Goal: Task Accomplishment & Management: Use online tool/utility

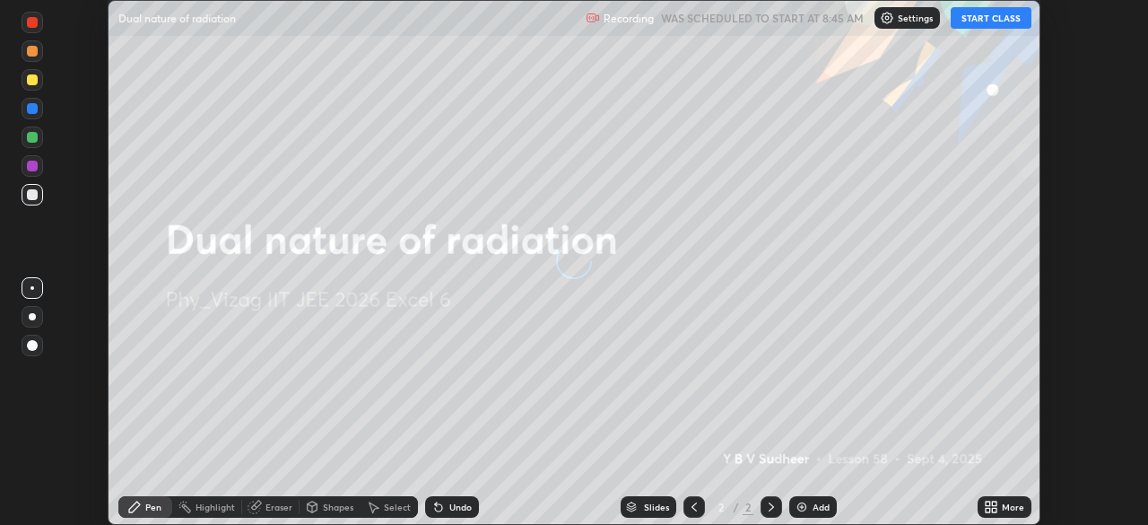
scroll to position [525, 1147]
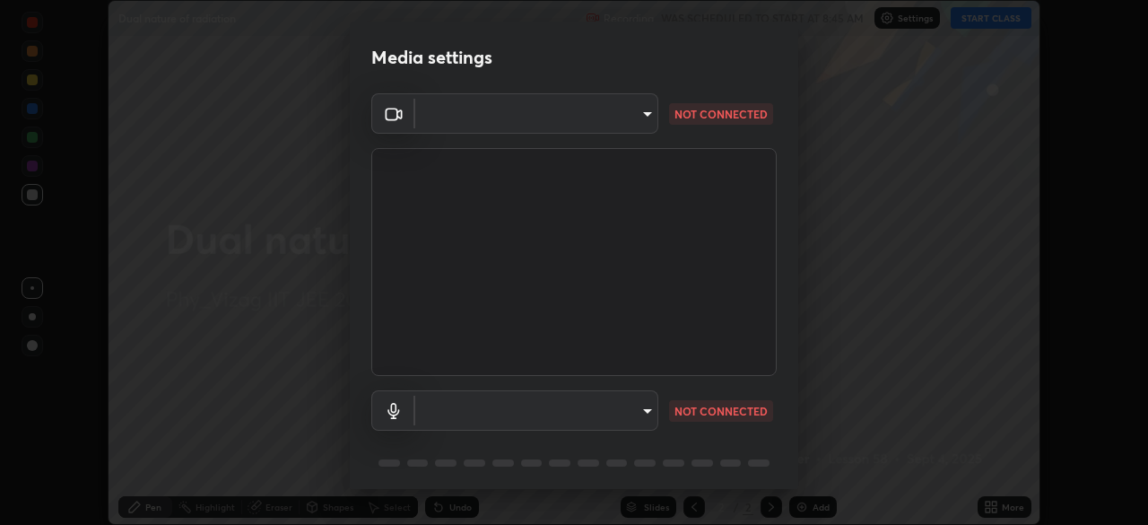
type input "359b0c2fb2d22ad11c48a9d20da28c30b8d2b6f3407690bdf719b12c3c7a5d7b"
type input "12814da3fbad5312446f54dc96c9f45bb106af13422bf073fcb2e73aabfc12f0"
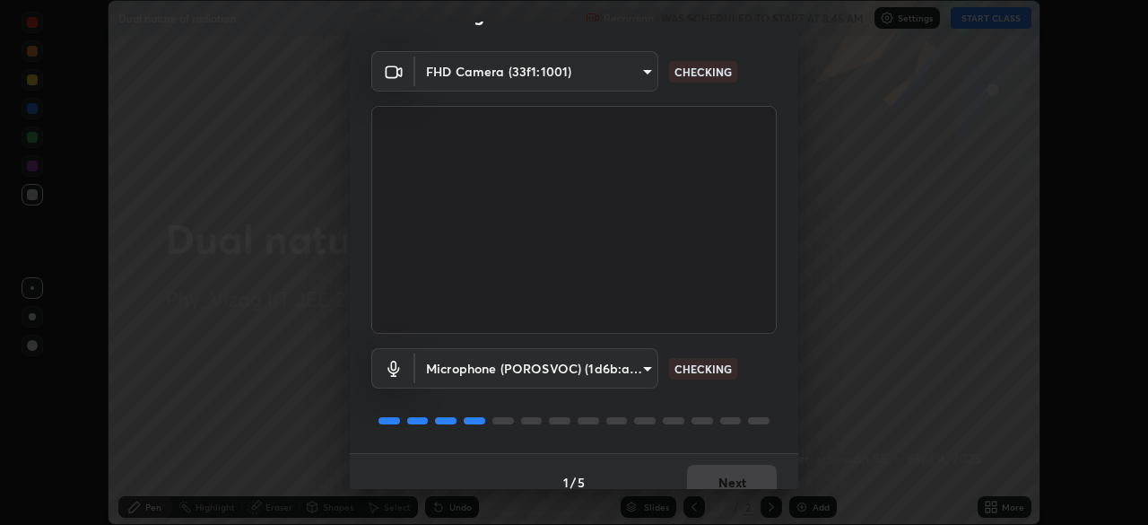
scroll to position [64, 0]
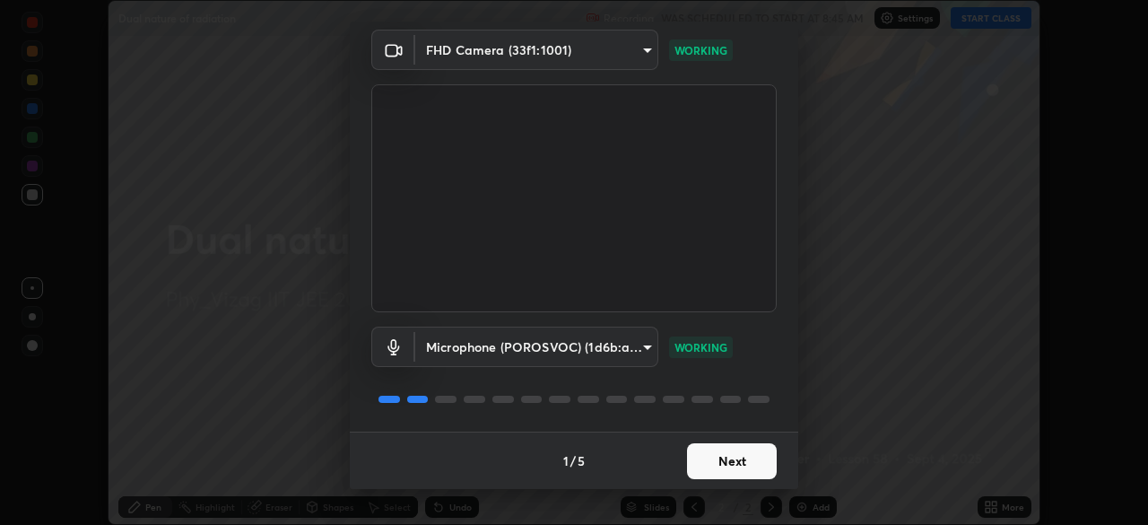
click at [720, 459] on button "Next" at bounding box center [732, 461] width 90 height 36
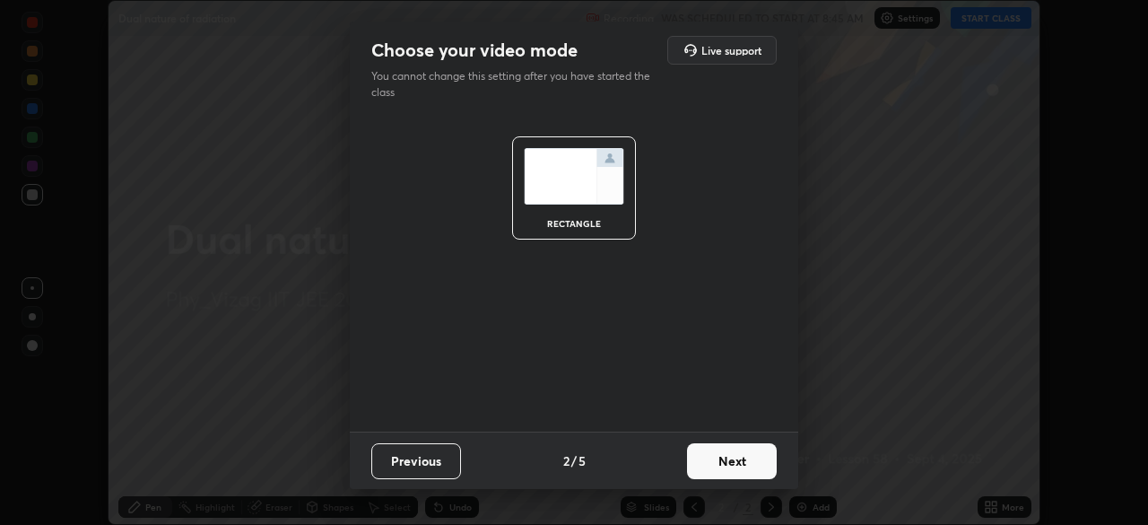
click at [741, 457] on button "Next" at bounding box center [732, 461] width 90 height 36
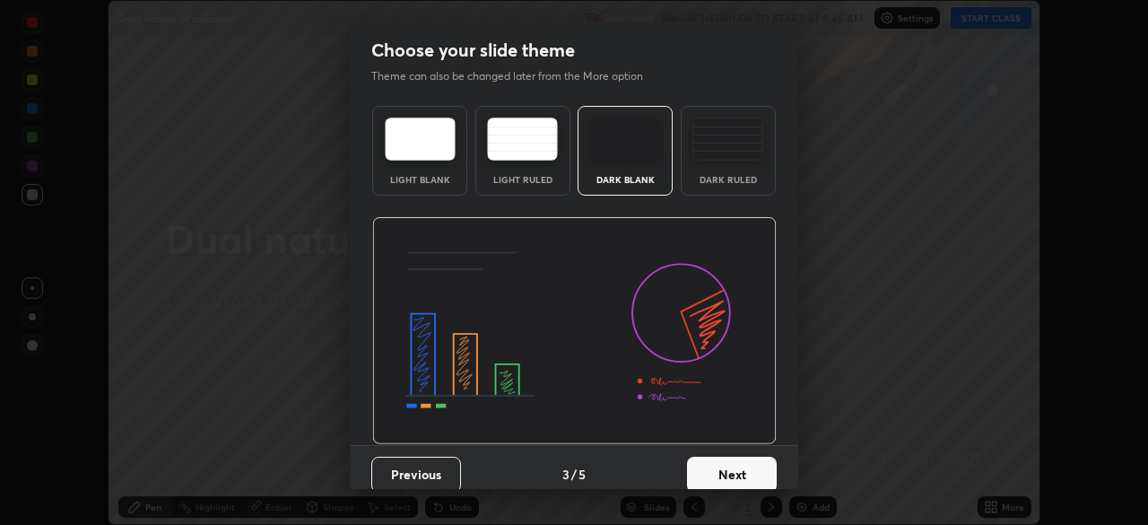
click at [742, 473] on button "Next" at bounding box center [732, 474] width 90 height 36
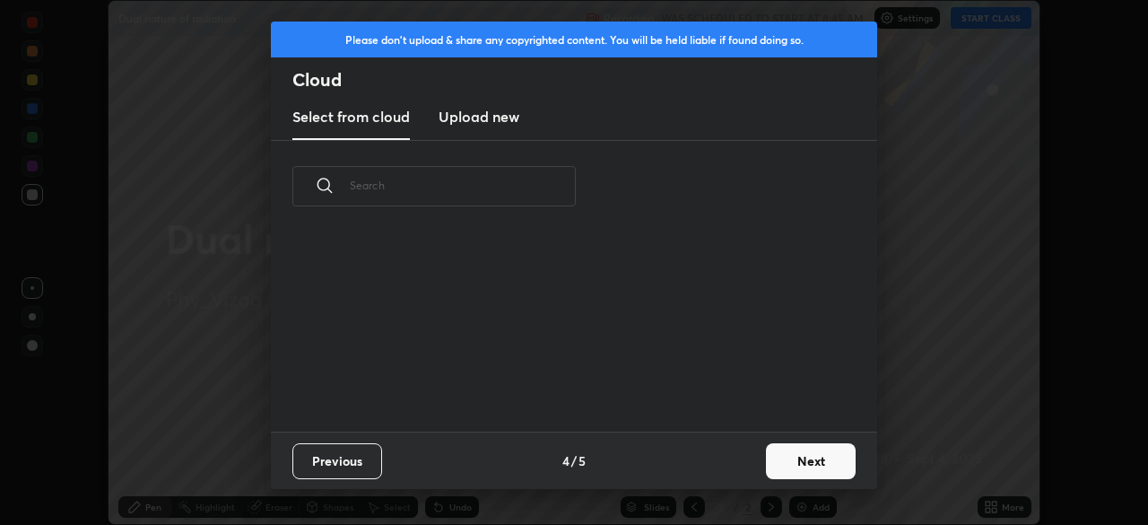
scroll to position [199, 576]
click at [356, 459] on button "Previous" at bounding box center [337, 461] width 90 height 36
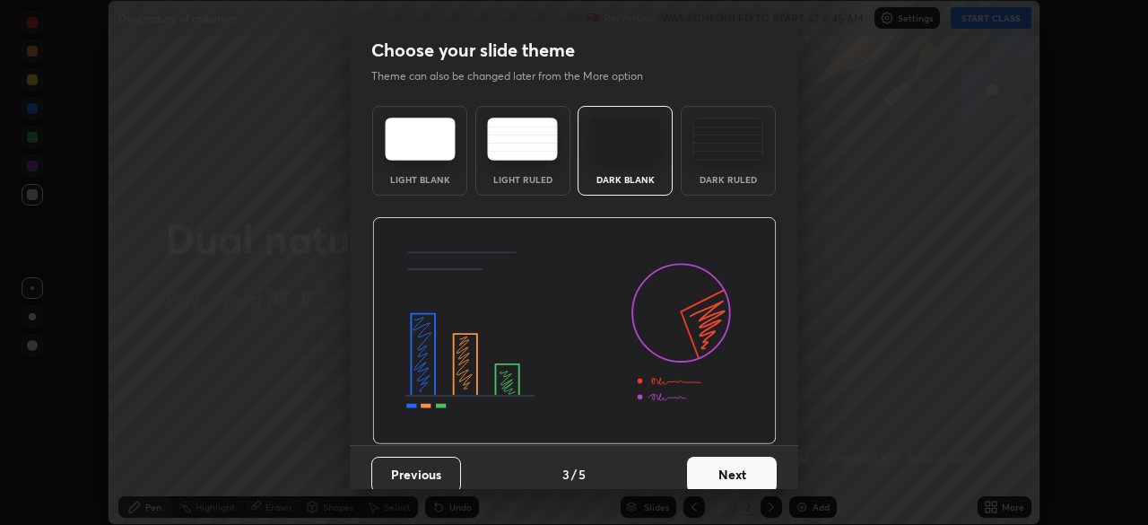
click at [718, 161] on div "Dark Ruled" at bounding box center [728, 151] width 95 height 90
click at [726, 475] on button "Next" at bounding box center [732, 474] width 90 height 36
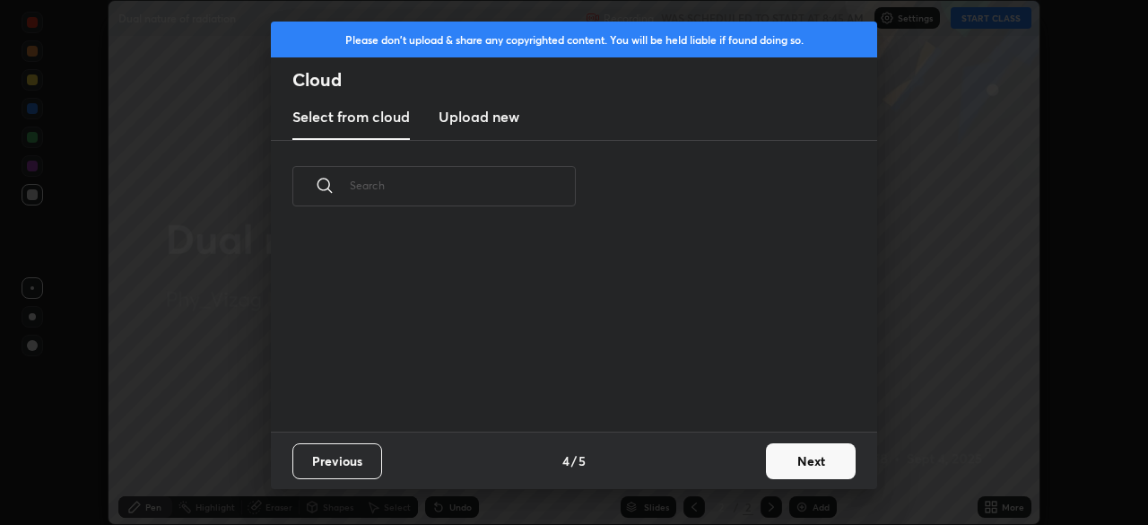
click at [789, 464] on button "Next" at bounding box center [811, 461] width 90 height 36
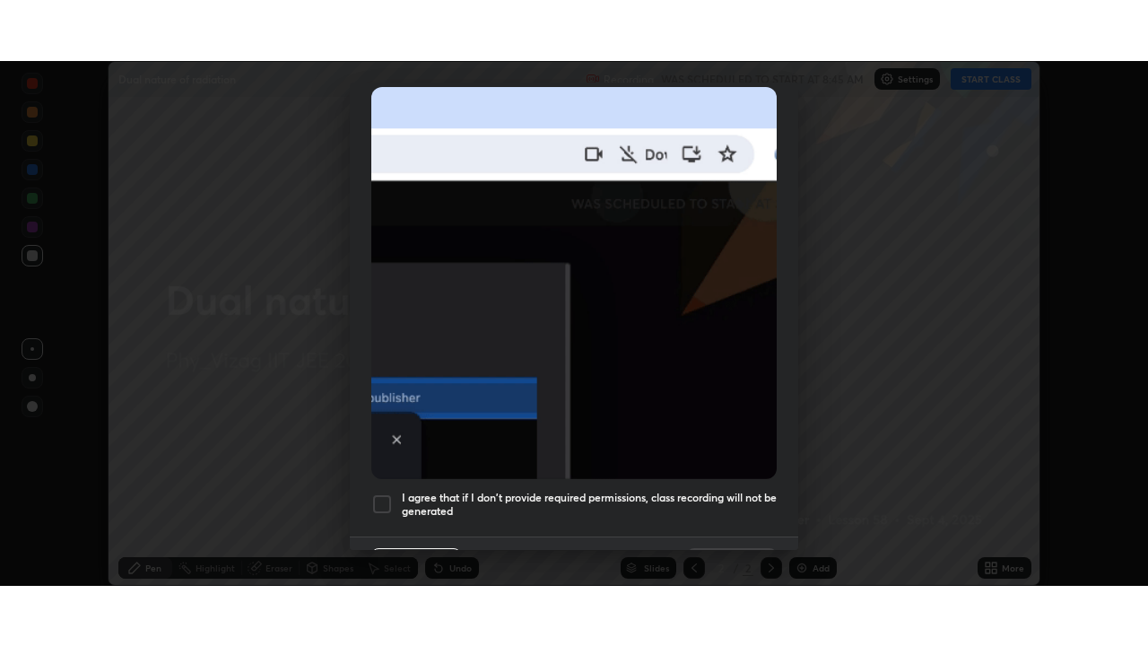
scroll to position [429, 0]
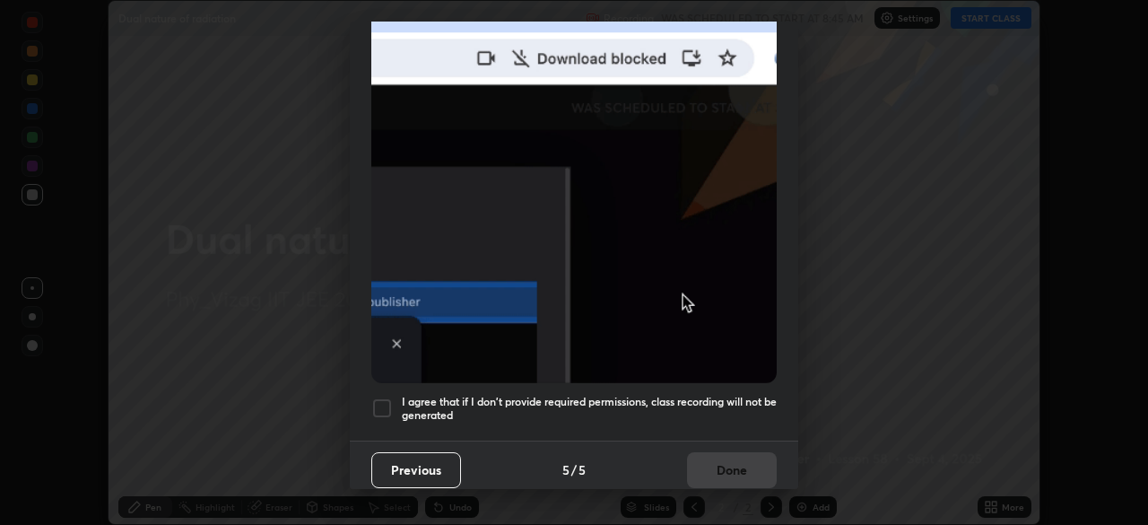
click at [382, 404] on div at bounding box center [382, 408] width 22 height 22
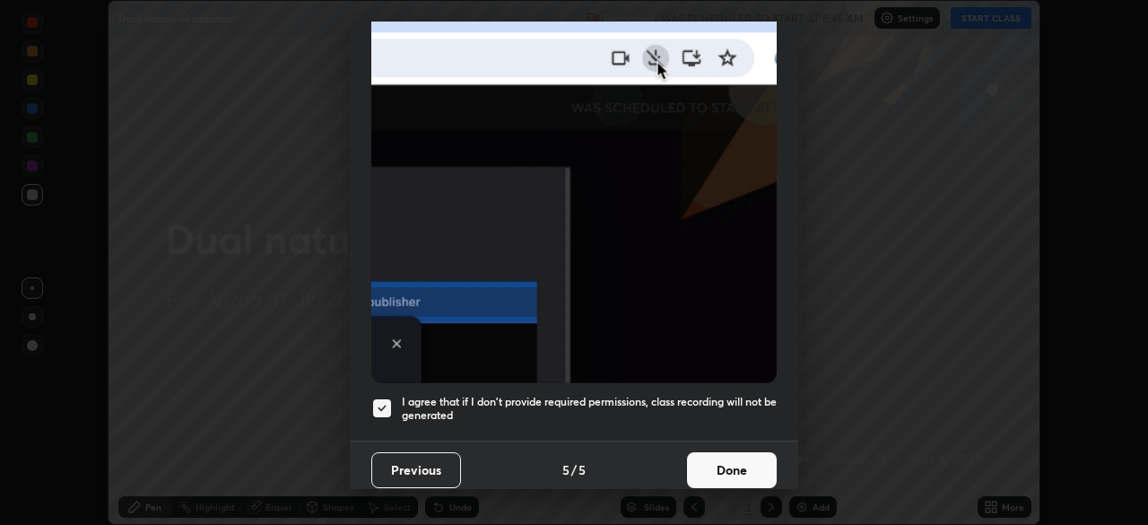
click at [713, 464] on button "Done" at bounding box center [732, 470] width 90 height 36
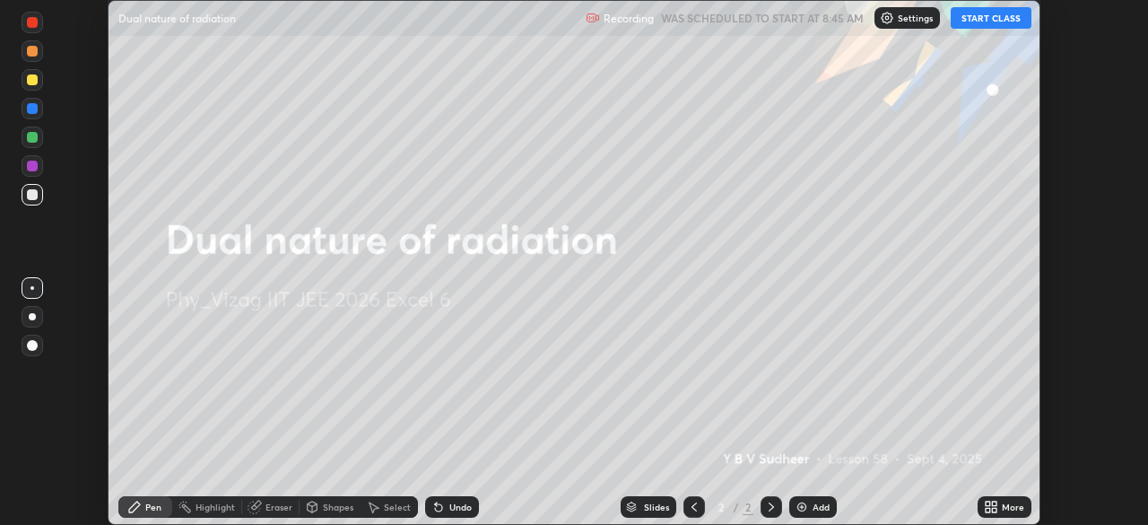
click at [1002, 499] on div "More" at bounding box center [1004, 507] width 54 height 22
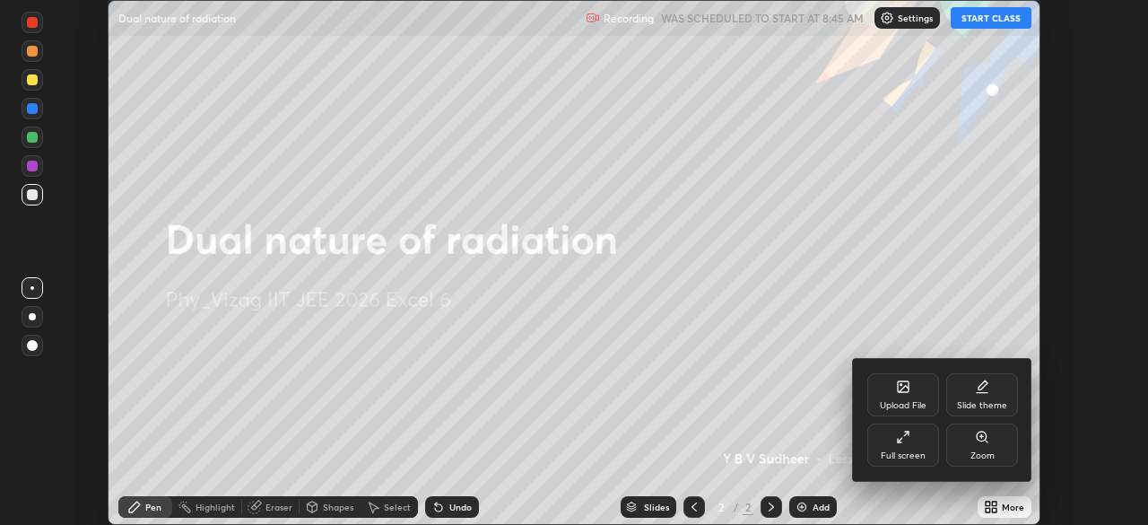
click at [914, 442] on div "Full screen" at bounding box center [903, 444] width 72 height 43
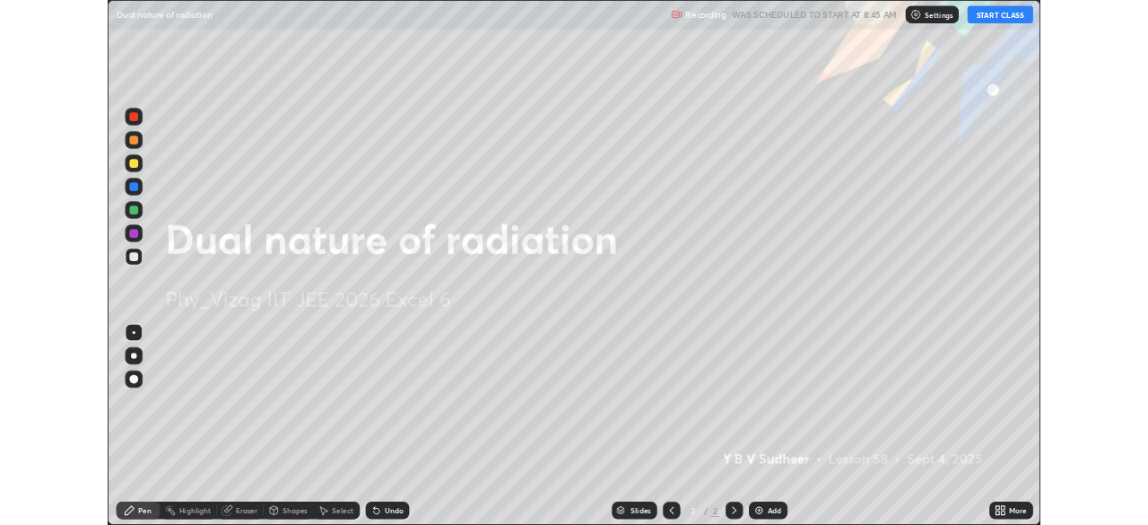
scroll to position [646, 1148]
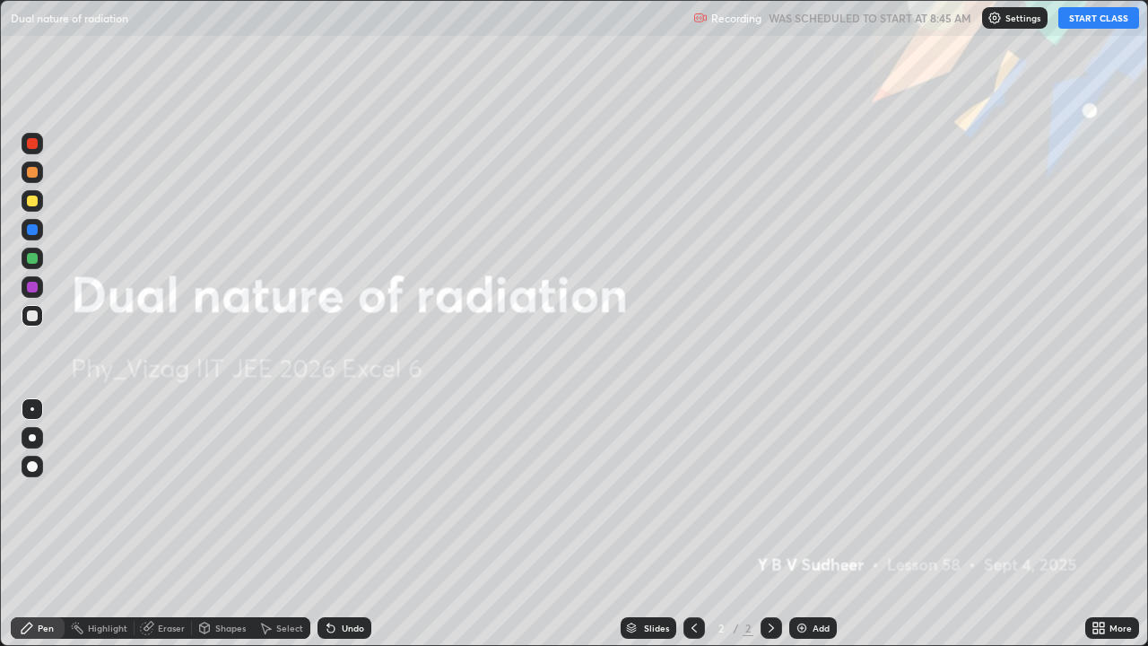
click at [1090, 25] on button "START CLASS" at bounding box center [1098, 18] width 81 height 22
click at [807, 524] on div "Add" at bounding box center [813, 628] width 48 height 22
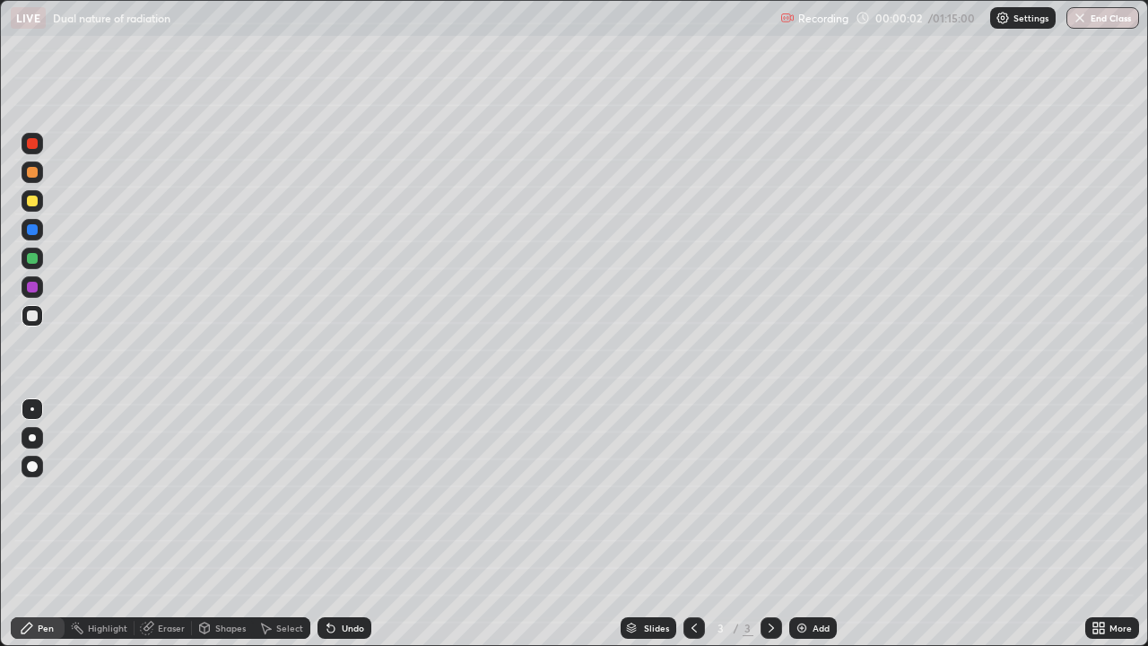
click at [33, 434] on div at bounding box center [32, 437] width 7 height 7
click at [342, 524] on div "Undo" at bounding box center [353, 627] width 22 height 9
click at [228, 524] on div "Shapes" at bounding box center [230, 627] width 30 height 9
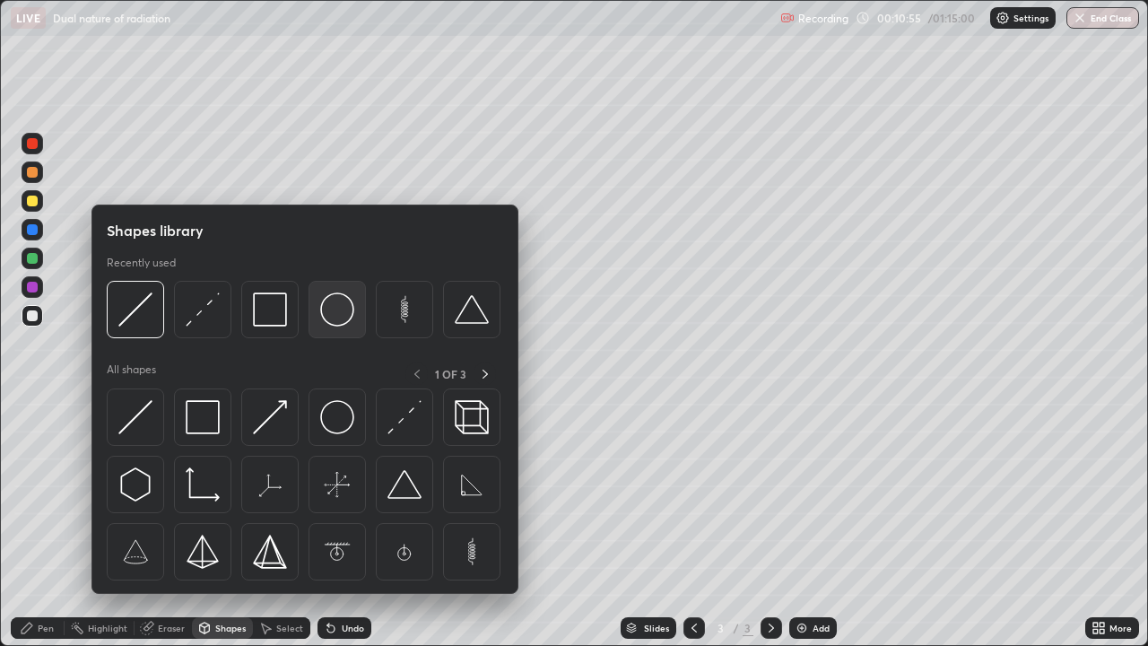
click at [336, 307] on img at bounding box center [337, 309] width 34 height 34
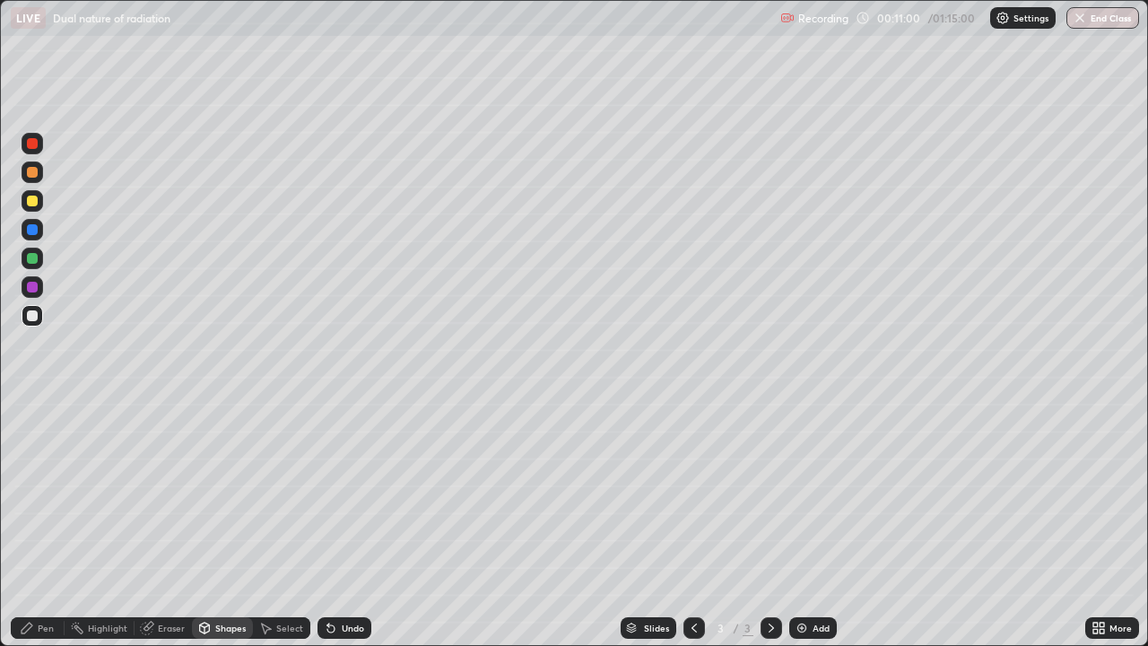
click at [39, 524] on div "Pen" at bounding box center [46, 627] width 16 height 9
click at [221, 524] on div "Shapes" at bounding box center [230, 627] width 30 height 9
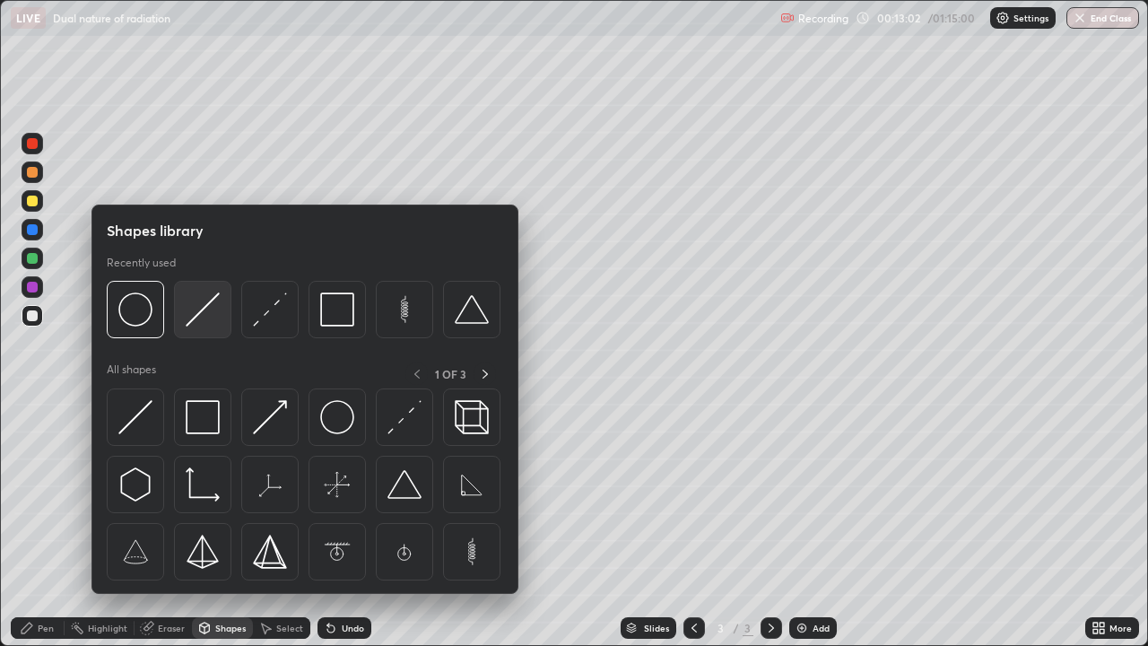
click at [223, 308] on div at bounding box center [202, 309] width 57 height 57
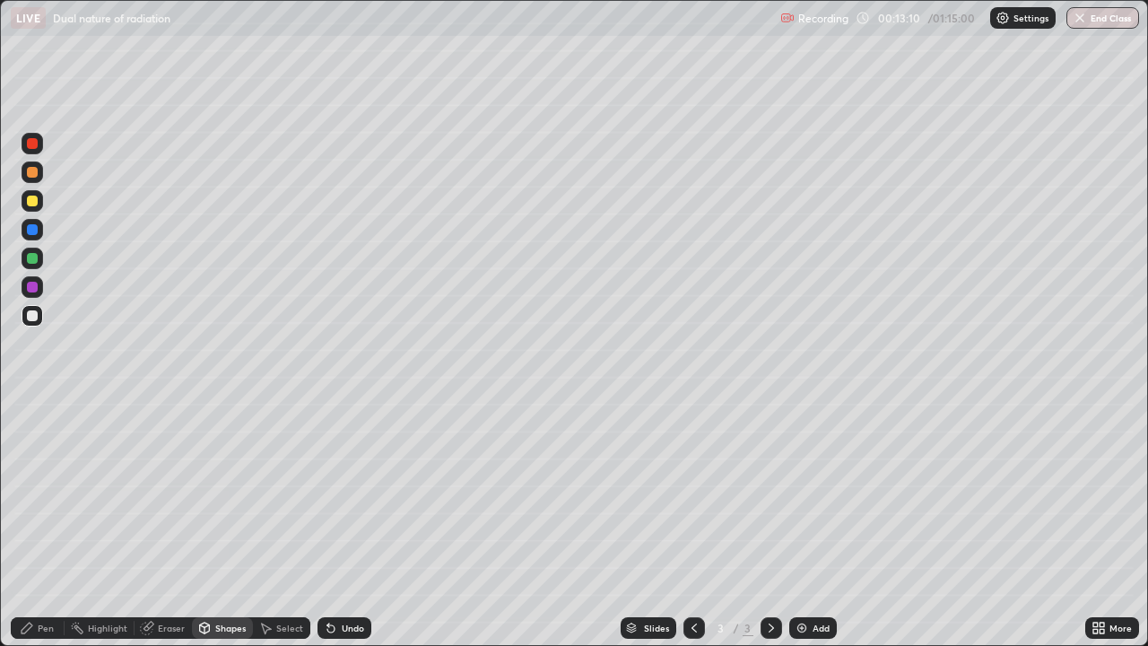
click at [51, 524] on div "Pen" at bounding box center [46, 627] width 16 height 9
click at [36, 205] on div at bounding box center [32, 200] width 11 height 11
click at [220, 524] on div "Shapes" at bounding box center [230, 627] width 30 height 9
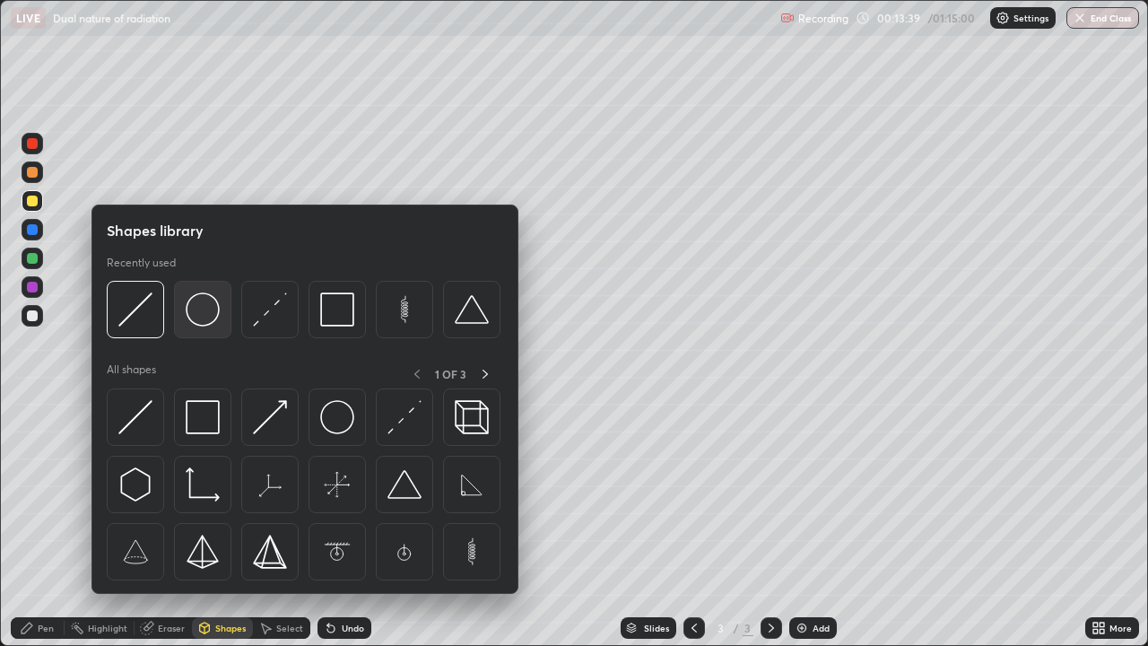
click at [209, 310] on img at bounding box center [203, 309] width 34 height 34
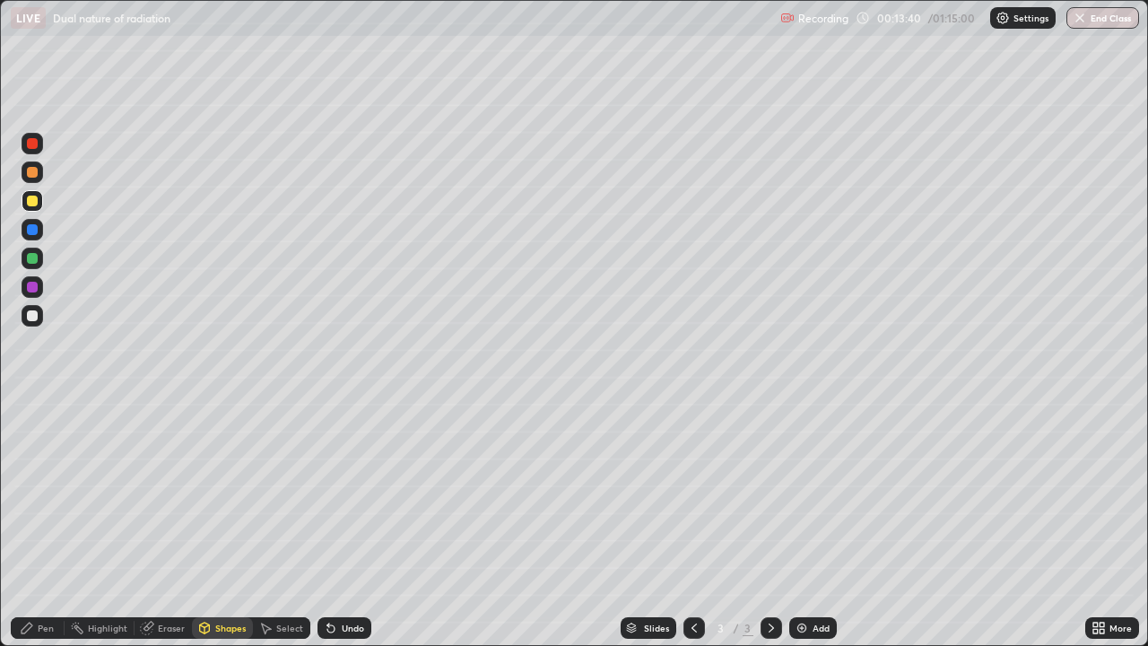
click at [31, 317] on div at bounding box center [32, 315] width 11 height 11
click at [218, 524] on div "Shapes" at bounding box center [230, 627] width 30 height 9
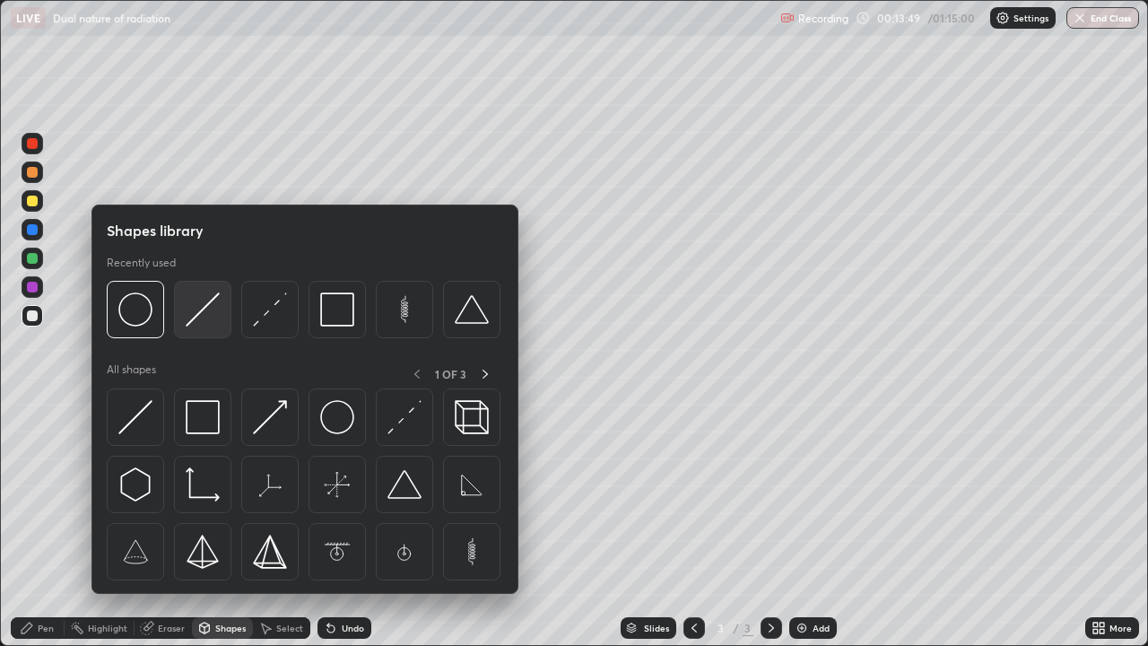
click at [208, 309] on img at bounding box center [203, 309] width 34 height 34
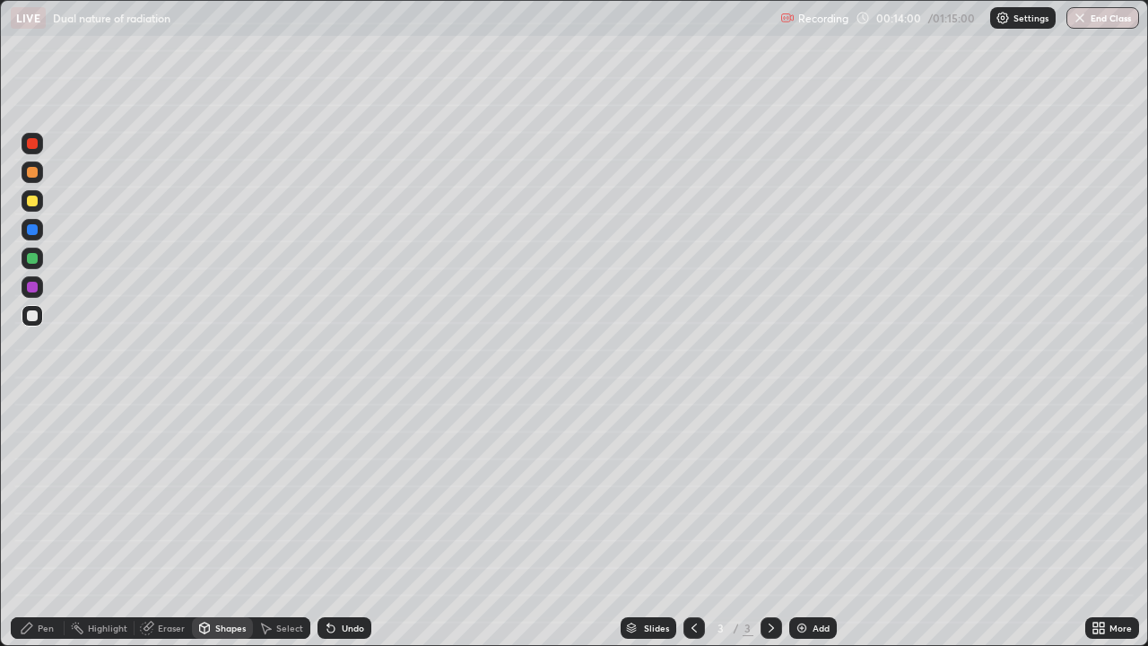
click at [46, 524] on div "Pen" at bounding box center [46, 627] width 16 height 9
click at [219, 524] on div "Shapes" at bounding box center [230, 627] width 30 height 9
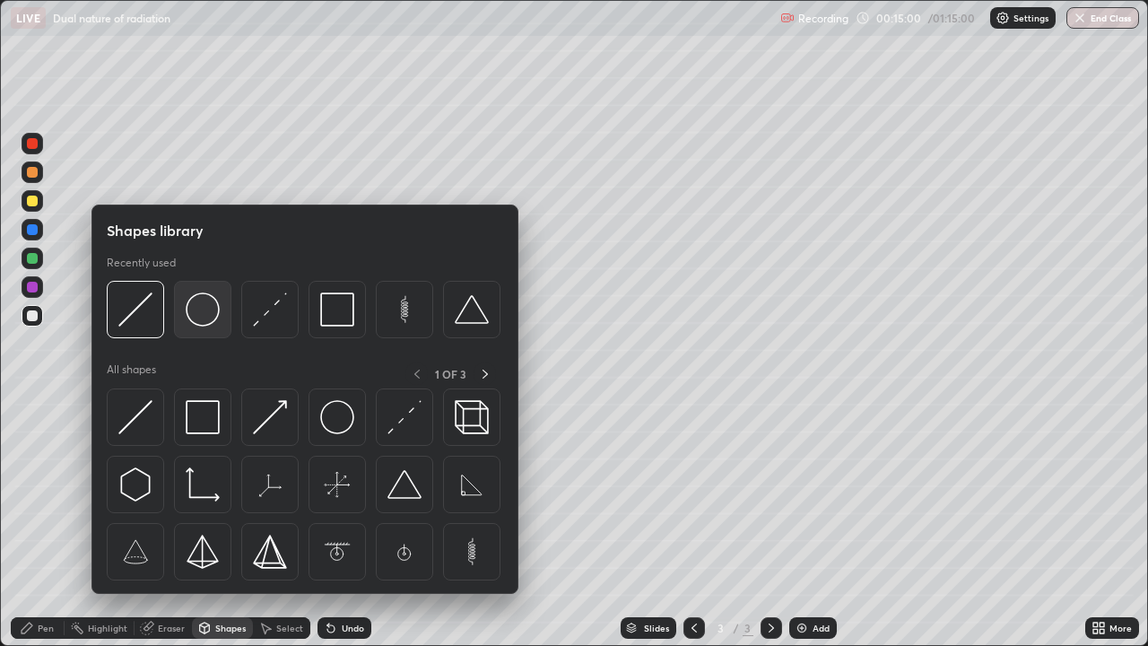
click at [199, 311] on img at bounding box center [203, 309] width 34 height 34
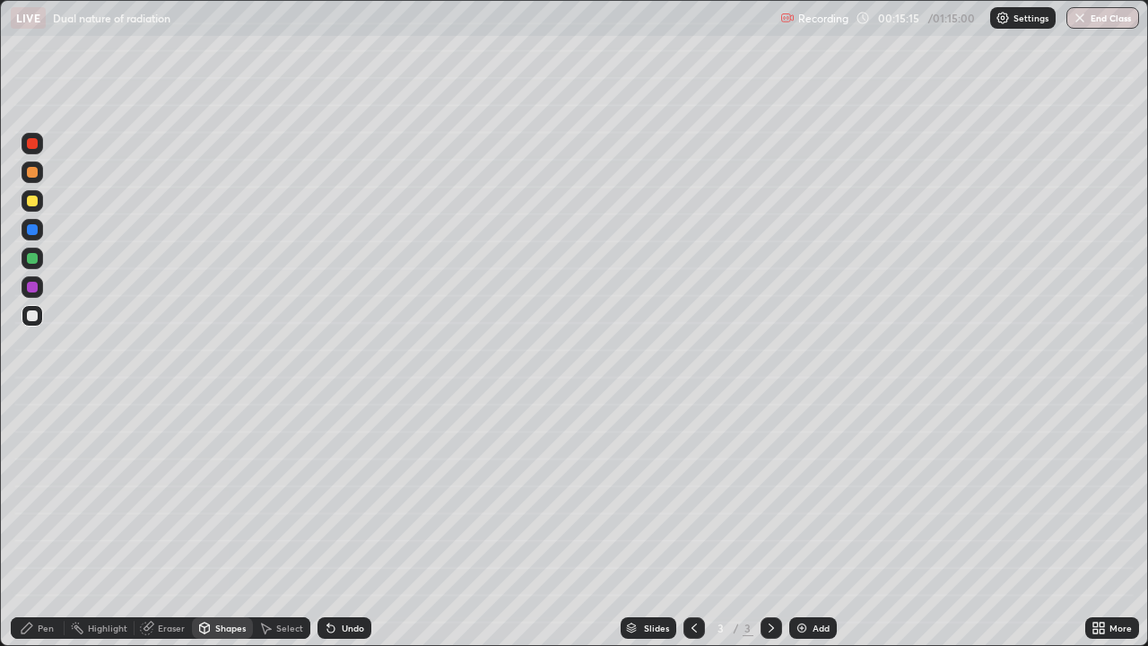
click at [212, 524] on div "Shapes" at bounding box center [222, 628] width 61 height 22
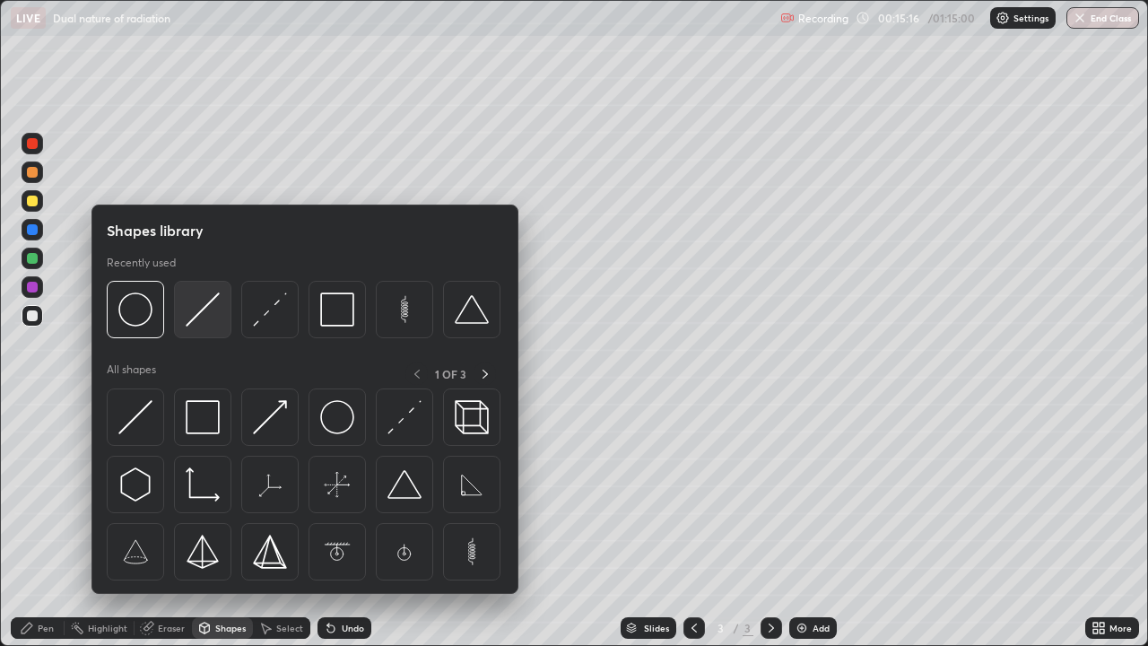
click at [198, 306] on img at bounding box center [203, 309] width 34 height 34
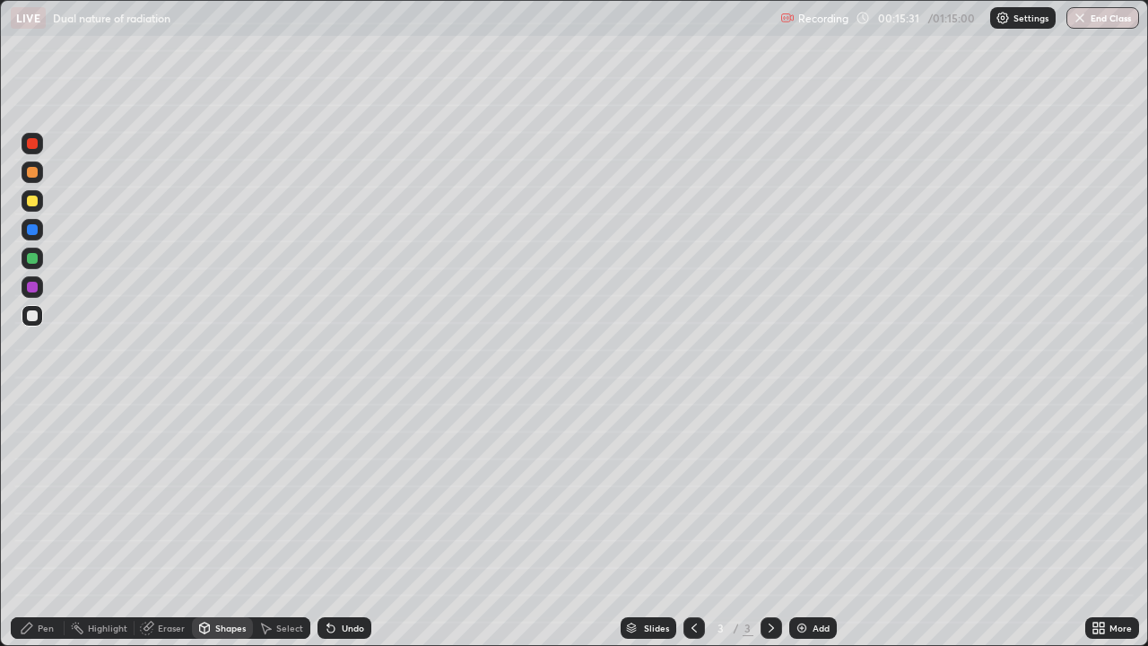
click at [48, 524] on div "Pen" at bounding box center [46, 627] width 16 height 9
click at [165, 524] on div "Eraser" at bounding box center [171, 627] width 27 height 9
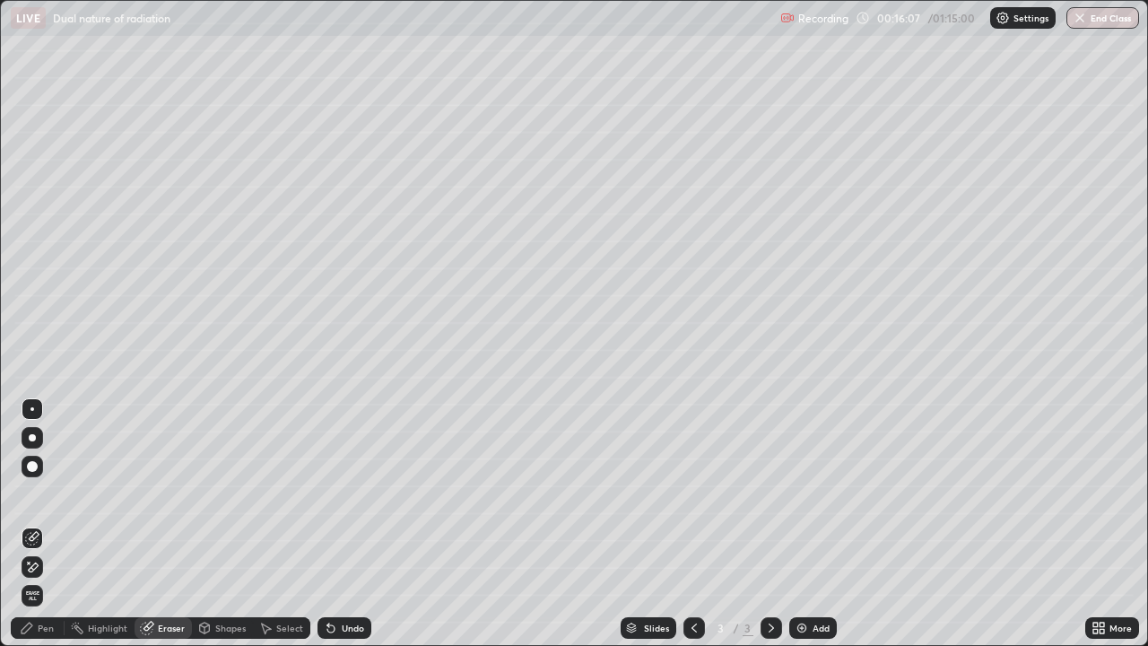
click at [62, 524] on div "Pen" at bounding box center [38, 628] width 54 height 22
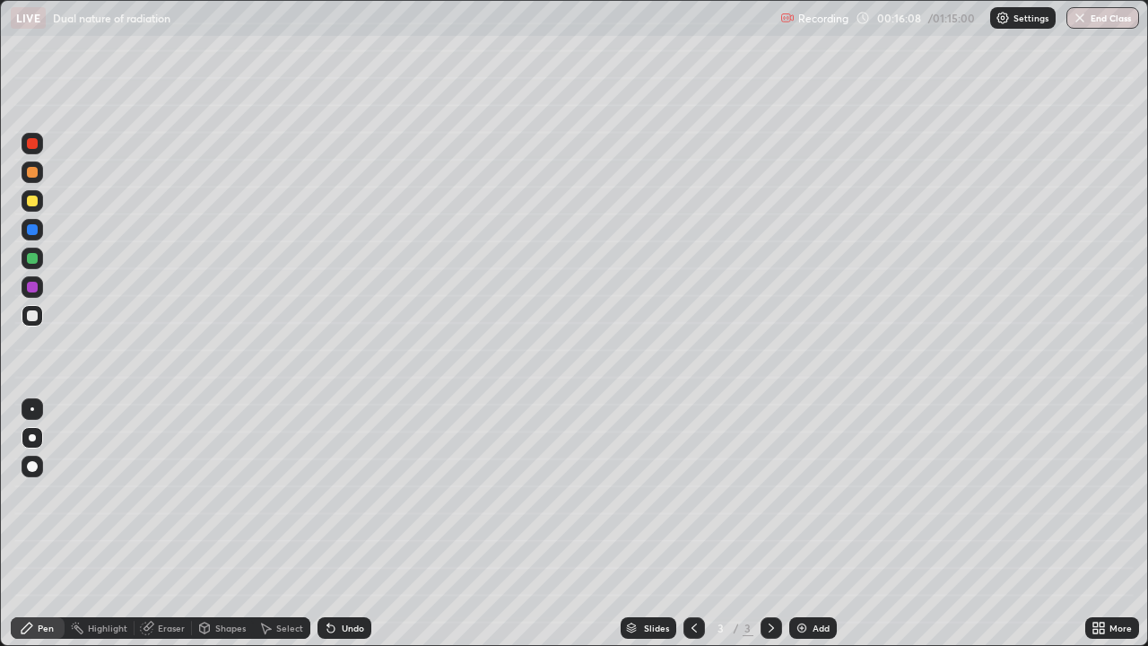
click at [33, 195] on div at bounding box center [32, 200] width 11 height 11
click at [800, 524] on img at bounding box center [801, 627] width 14 height 14
click at [692, 524] on icon at bounding box center [694, 627] width 14 height 14
click at [768, 524] on icon at bounding box center [771, 627] width 14 height 14
click at [798, 524] on img at bounding box center [801, 627] width 14 height 14
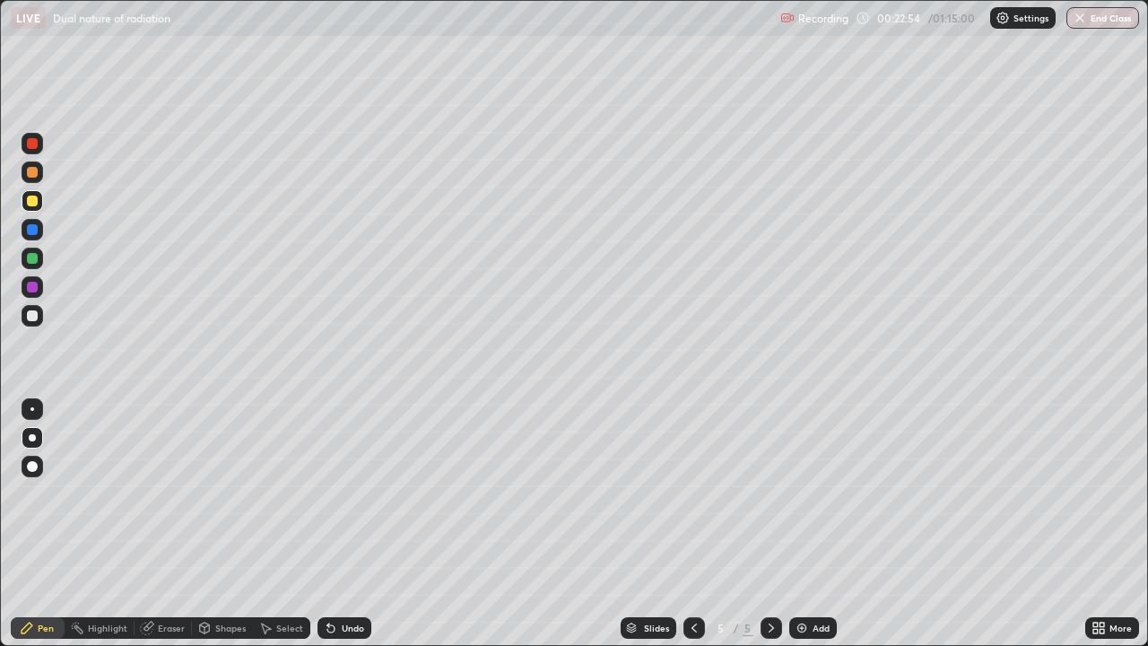
click at [39, 316] on div at bounding box center [33, 316] width 22 height 22
click at [39, 204] on div at bounding box center [33, 201] width 22 height 22
click at [34, 316] on div at bounding box center [32, 315] width 11 height 11
click at [692, 524] on icon at bounding box center [694, 627] width 14 height 14
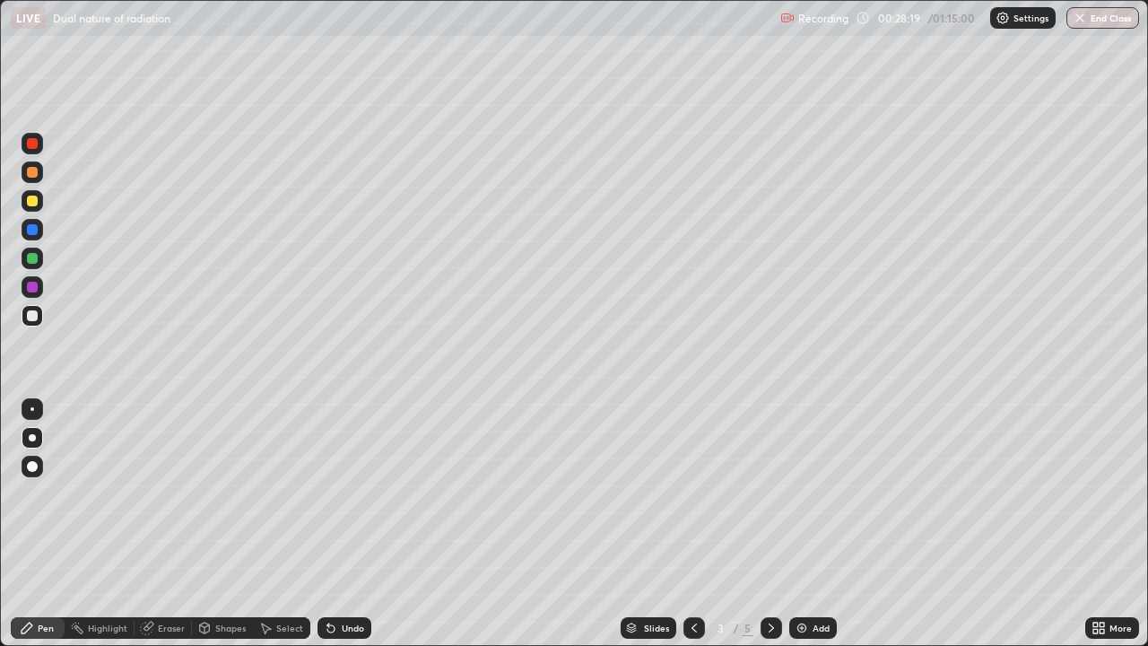
click at [770, 524] on icon at bounding box center [771, 627] width 14 height 14
click at [183, 524] on div "Eraser" at bounding box center [171, 627] width 27 height 9
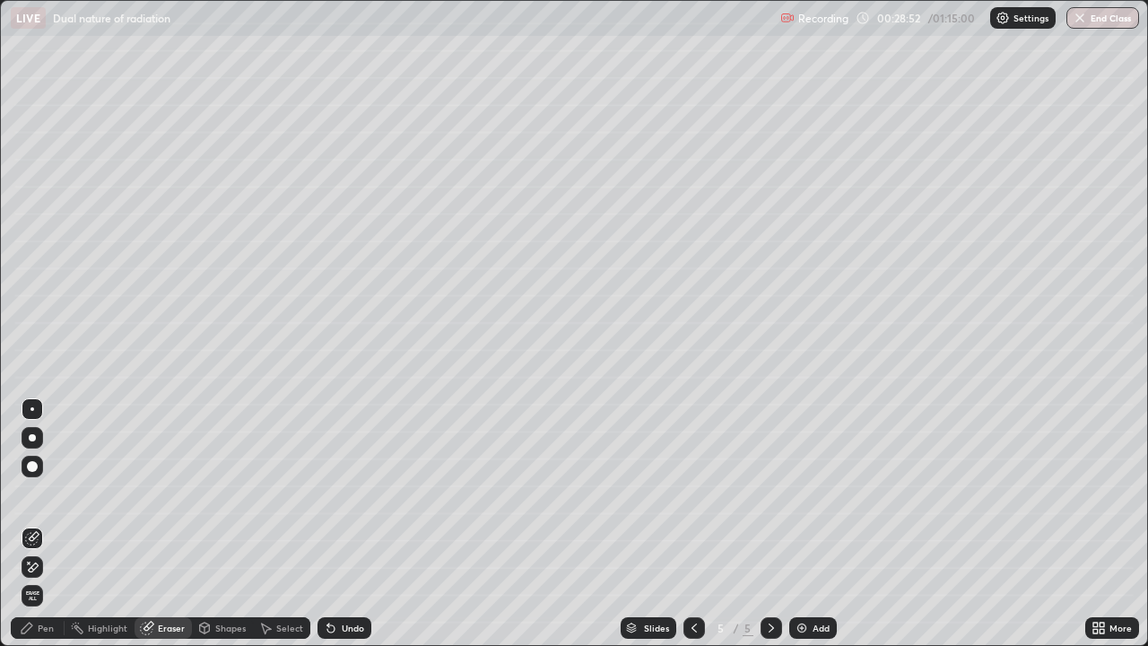
click at [48, 524] on div "Pen" at bounding box center [46, 627] width 16 height 9
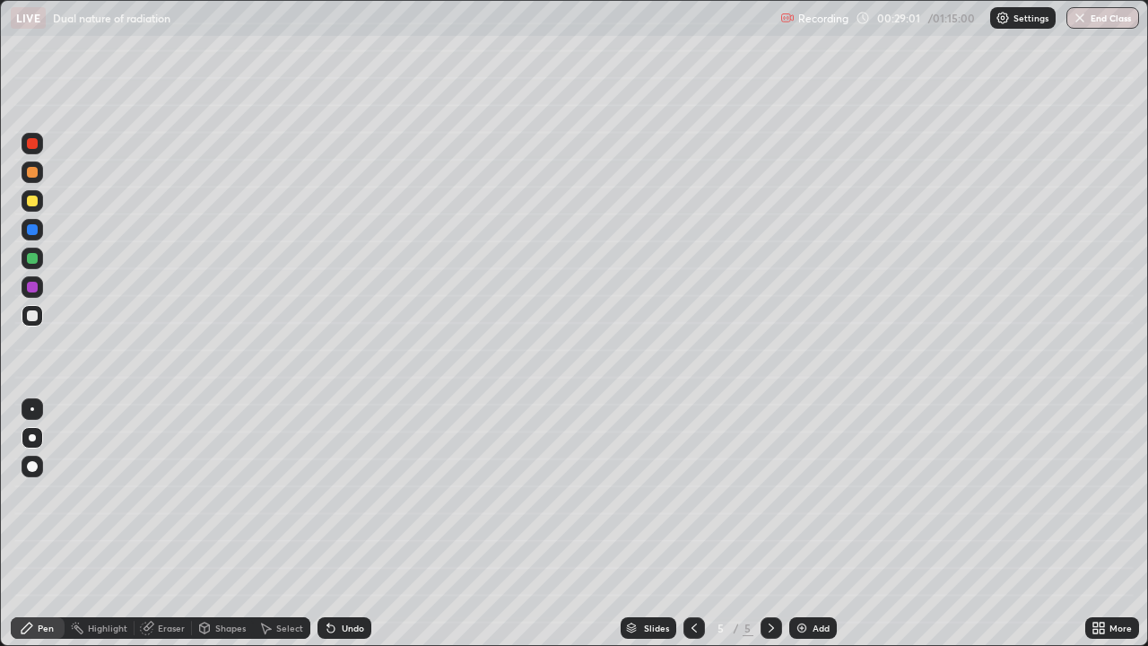
click at [39, 200] on div at bounding box center [33, 201] width 22 height 22
click at [42, 315] on div at bounding box center [33, 316] width 22 height 22
click at [41, 204] on div at bounding box center [33, 201] width 22 height 22
click at [41, 317] on div at bounding box center [33, 316] width 22 height 22
click at [350, 524] on div "Undo" at bounding box center [353, 627] width 22 height 9
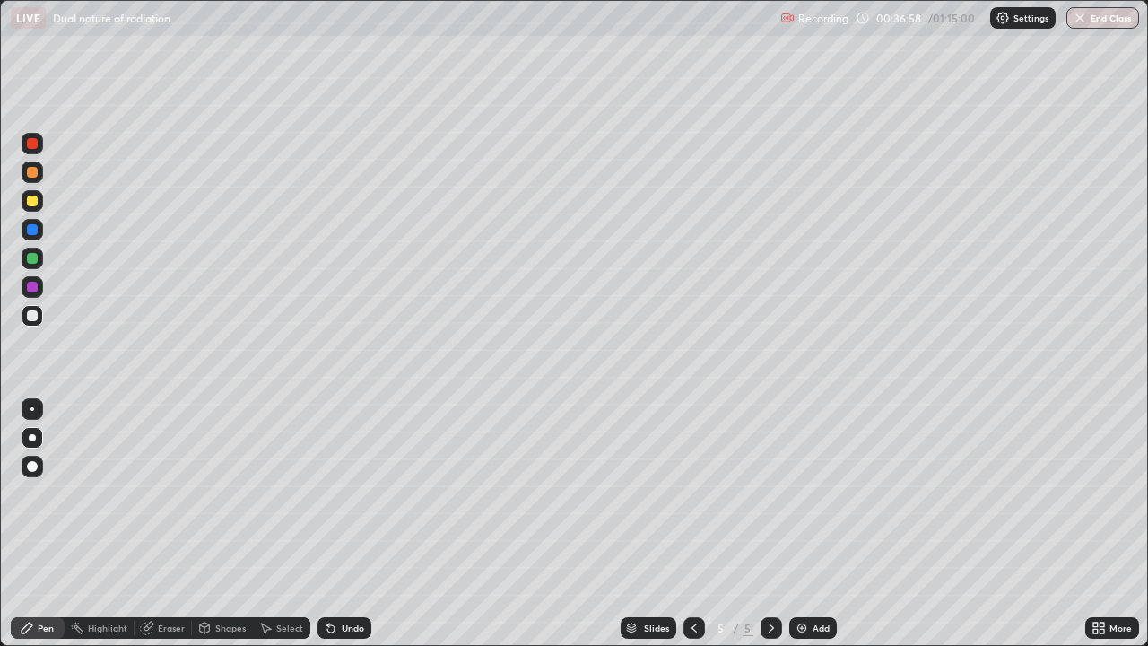
click at [798, 524] on img at bounding box center [801, 627] width 14 height 14
click at [692, 524] on icon at bounding box center [694, 627] width 14 height 14
click at [694, 524] on icon at bounding box center [694, 627] width 14 height 14
click at [695, 524] on icon at bounding box center [694, 627] width 14 height 14
click at [768, 524] on icon at bounding box center [771, 627] width 14 height 14
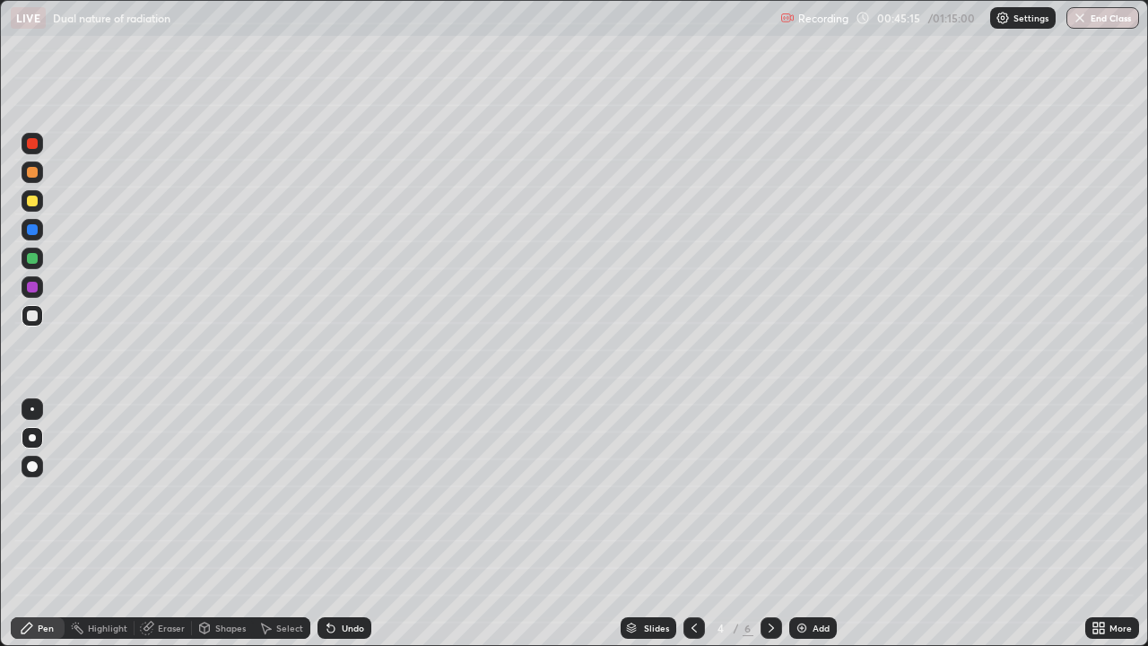
click at [769, 524] on icon at bounding box center [771, 627] width 14 height 14
click at [768, 524] on icon at bounding box center [771, 627] width 14 height 14
click at [343, 524] on div "Undo" at bounding box center [344, 628] width 54 height 22
click at [338, 524] on div "Undo" at bounding box center [344, 628] width 54 height 22
click at [692, 524] on icon at bounding box center [694, 627] width 14 height 14
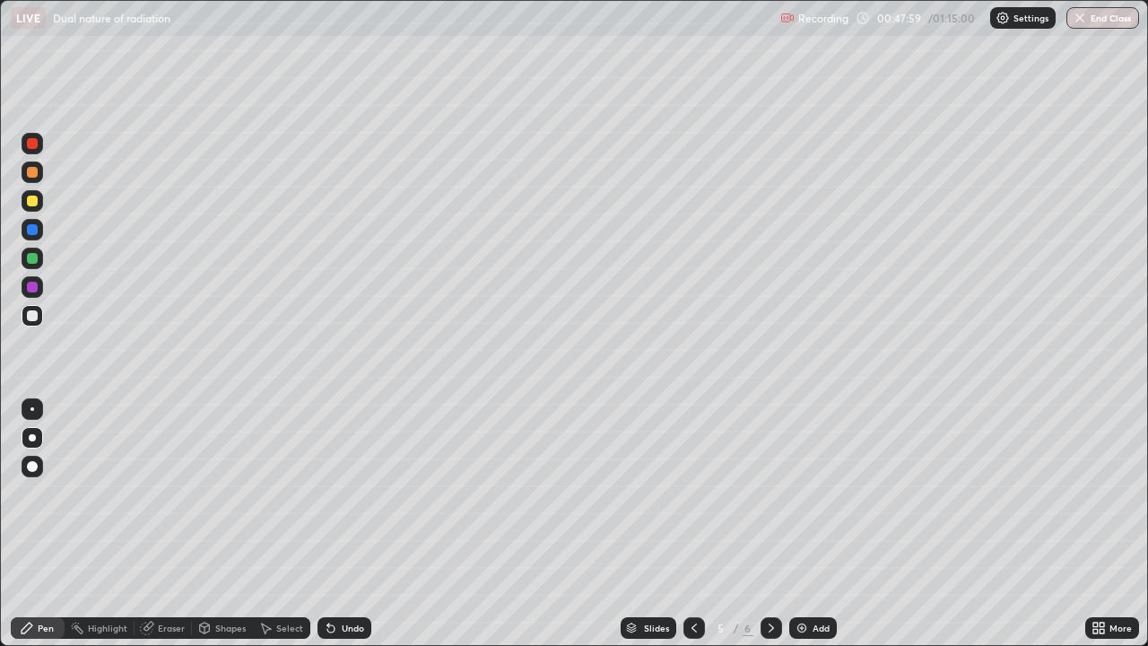
click at [691, 524] on icon at bounding box center [694, 627] width 14 height 14
click at [692, 524] on icon at bounding box center [693, 627] width 5 height 9
click at [769, 524] on icon at bounding box center [771, 627] width 14 height 14
click at [769, 524] on icon at bounding box center [770, 627] width 5 height 9
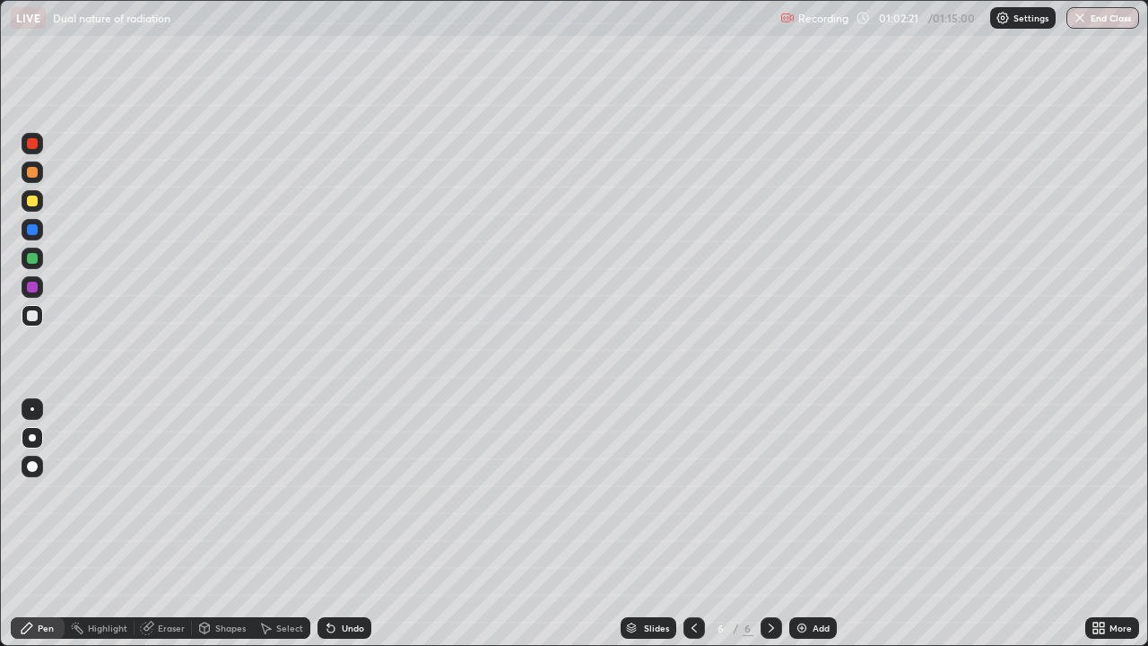
click at [342, 524] on div "Undo" at bounding box center [353, 627] width 22 height 9
click at [803, 524] on img at bounding box center [801, 627] width 14 height 14
click at [334, 524] on icon at bounding box center [331, 627] width 14 height 14
click at [226, 524] on div "Shapes" at bounding box center [222, 628] width 61 height 22
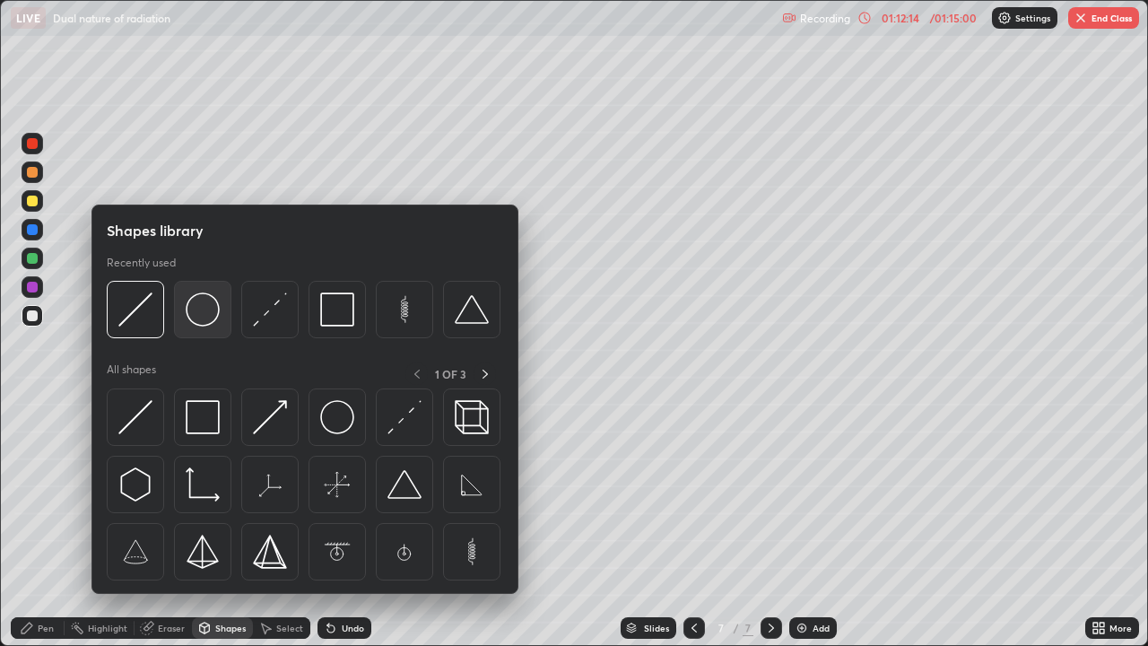
click at [218, 317] on img at bounding box center [203, 309] width 34 height 34
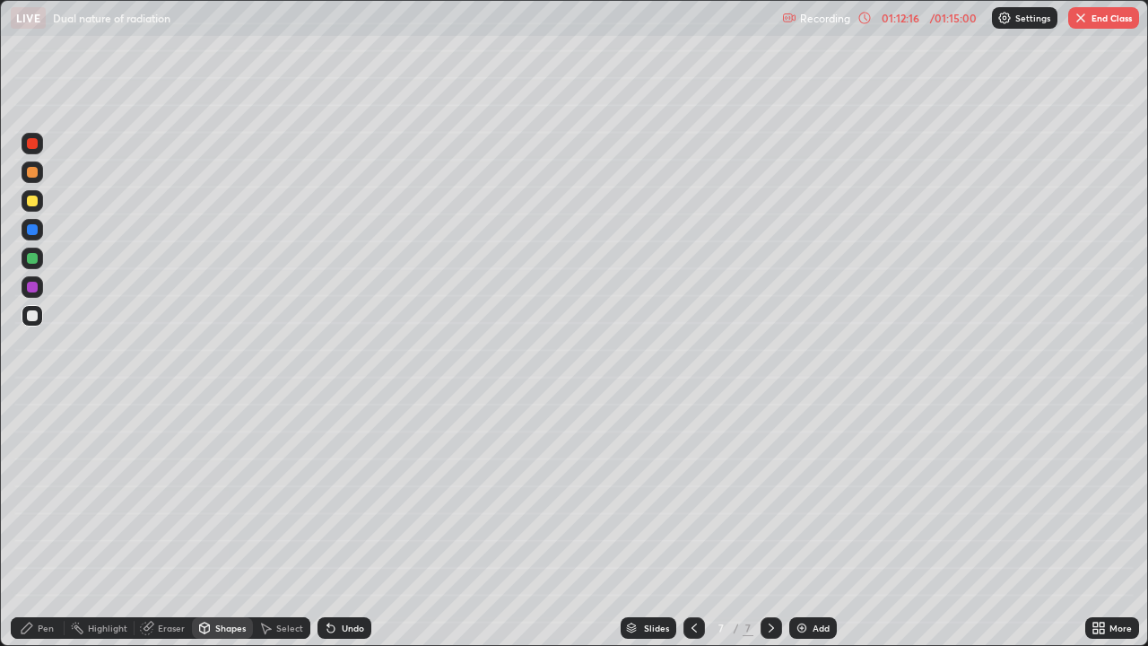
click at [46, 524] on div "Pen" at bounding box center [46, 627] width 16 height 9
click at [353, 524] on div "Undo" at bounding box center [344, 628] width 54 height 22
click at [163, 524] on div "Eraser" at bounding box center [171, 627] width 27 height 9
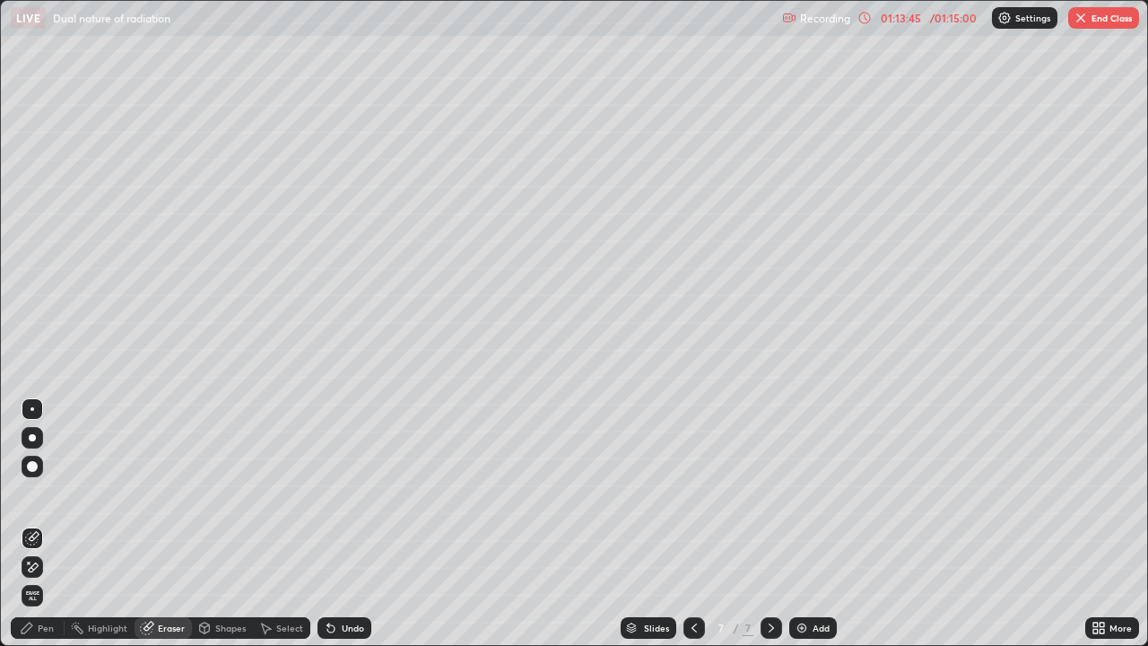
click at [40, 524] on div at bounding box center [33, 567] width 22 height 22
click at [31, 524] on icon at bounding box center [27, 627] width 14 height 14
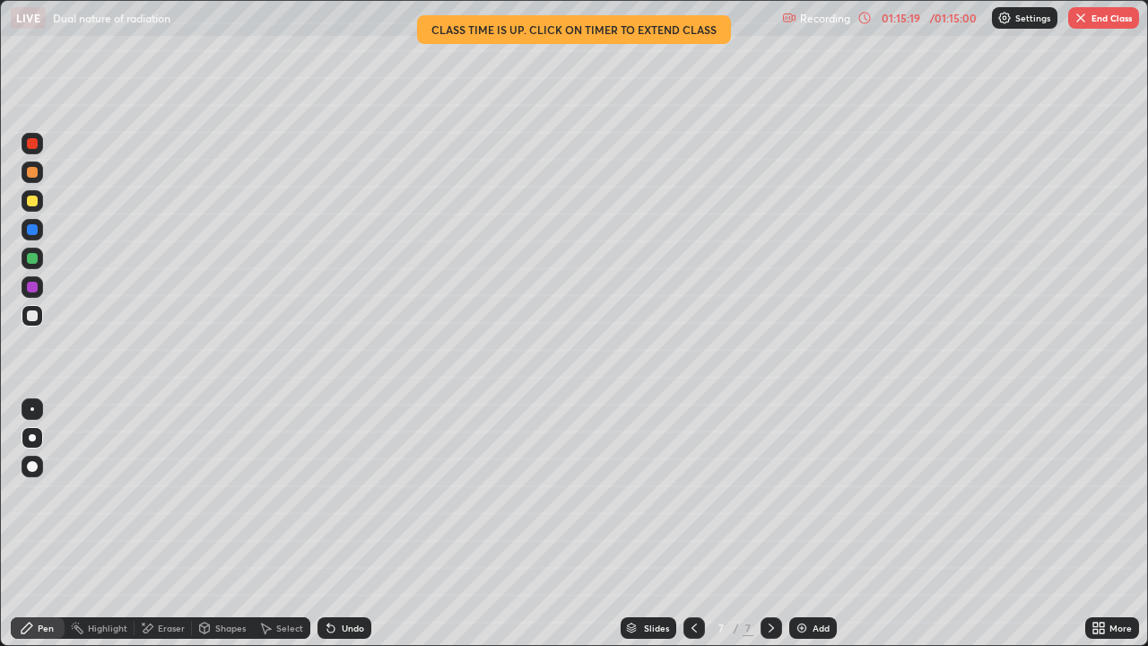
click at [218, 524] on div "Shapes" at bounding box center [230, 627] width 30 height 9
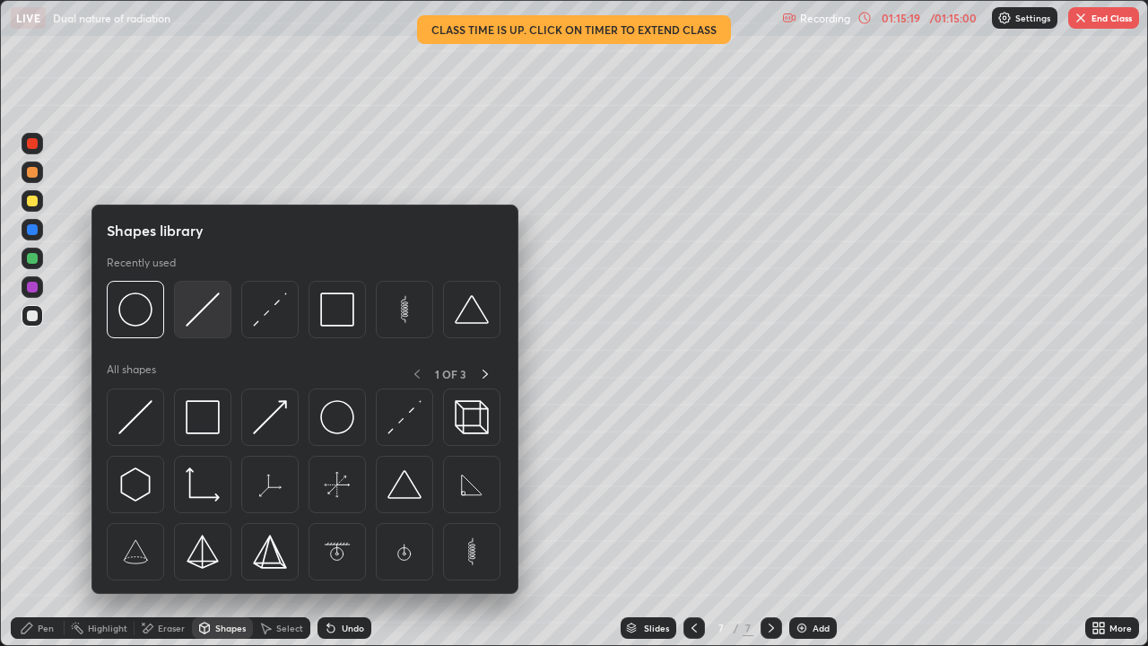
click at [197, 308] on img at bounding box center [203, 309] width 34 height 34
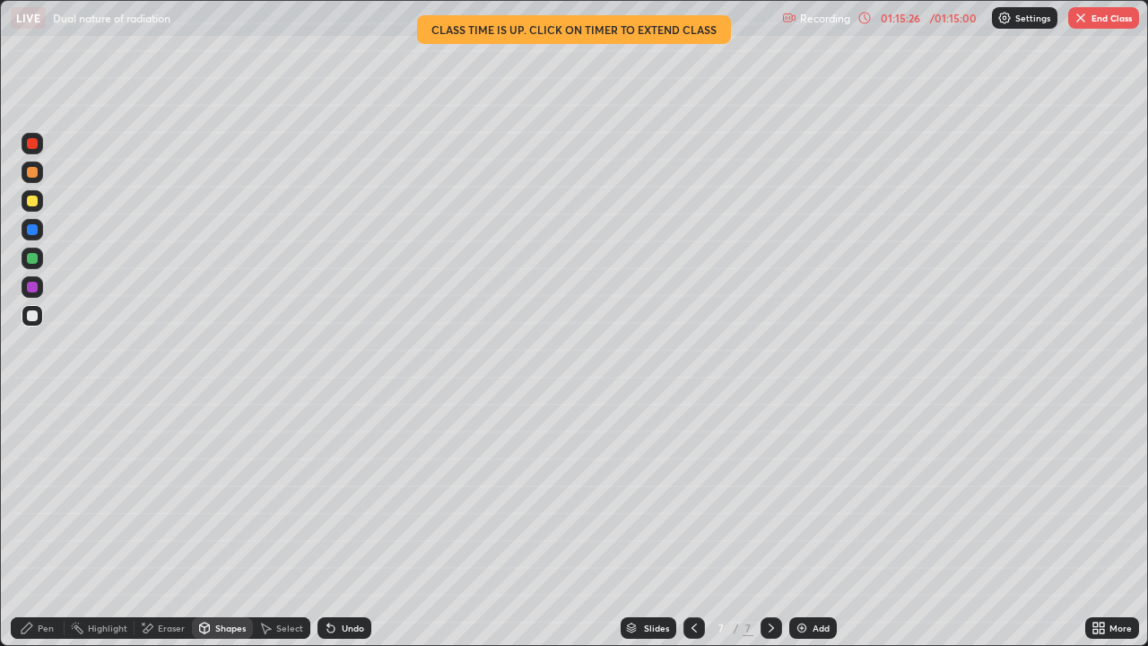
click at [39, 524] on div "Pen" at bounding box center [46, 627] width 16 height 9
click at [1098, 22] on button "End Class" at bounding box center [1103, 18] width 71 height 22
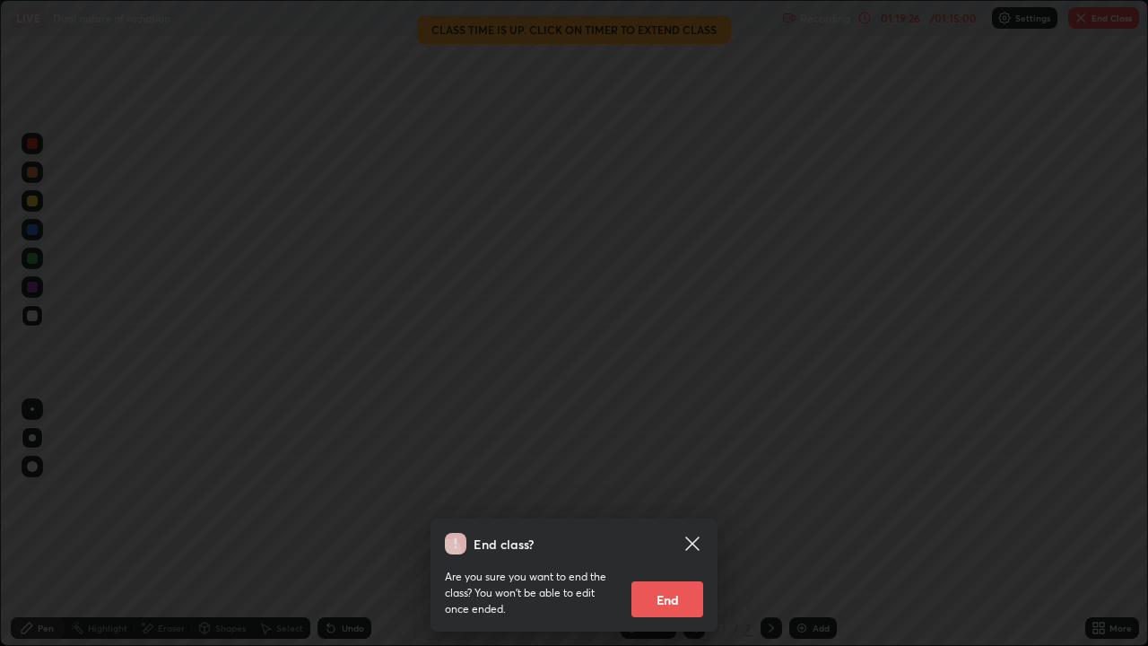
click at [663, 524] on button "End" at bounding box center [667, 599] width 72 height 36
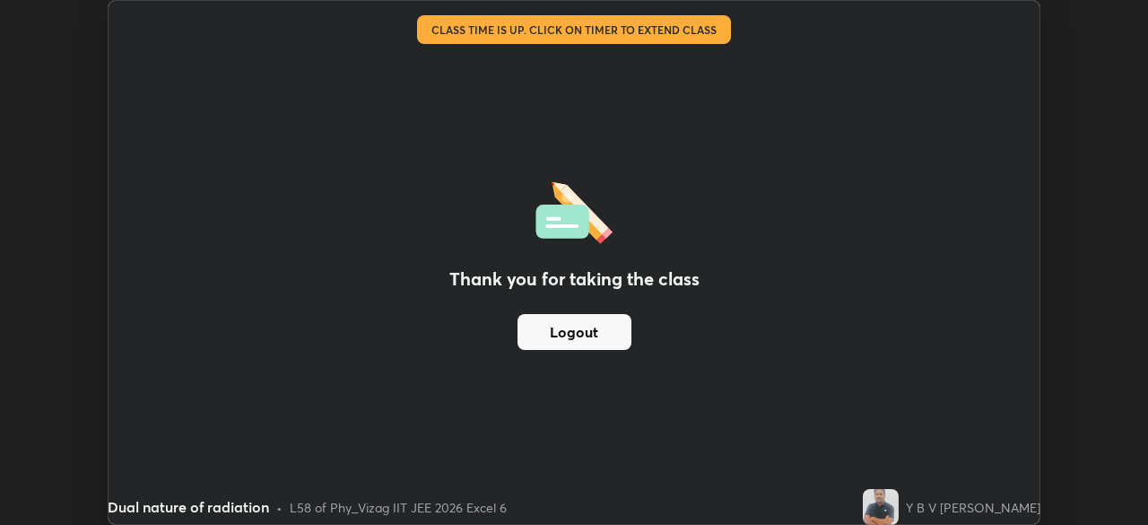
scroll to position [89141, 88518]
